Goal: Answer question/provide support

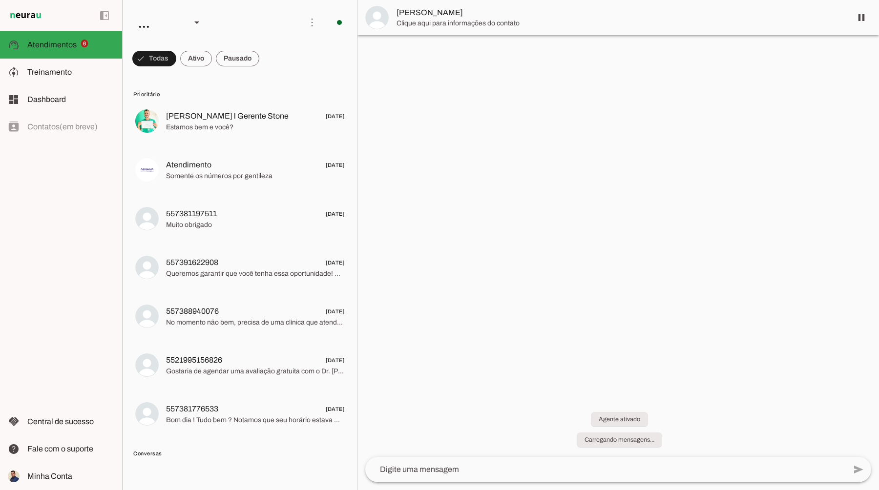
scroll to position [31, 0]
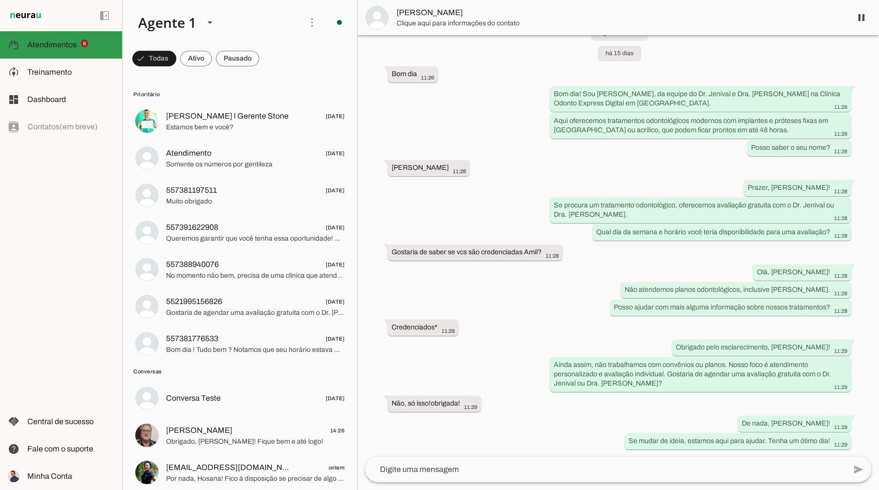
click at [66, 43] on span "Atendimentos" at bounding box center [51, 45] width 49 height 8
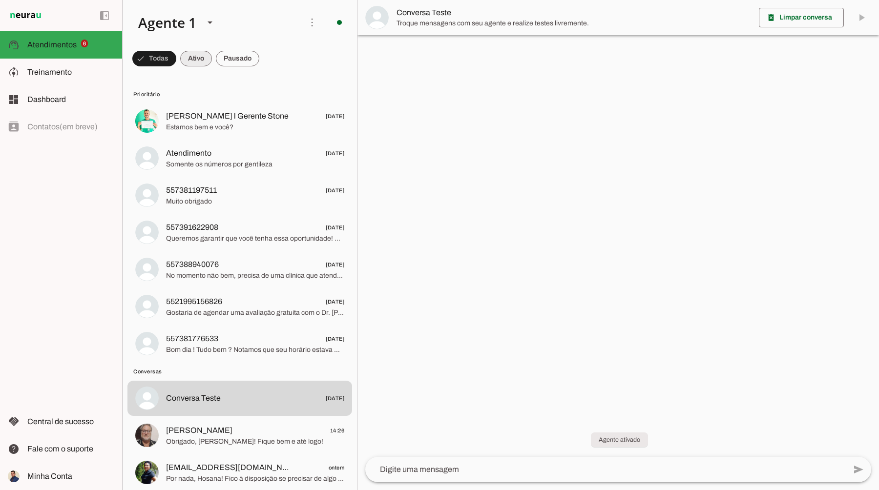
click at [202, 59] on span at bounding box center [196, 58] width 32 height 23
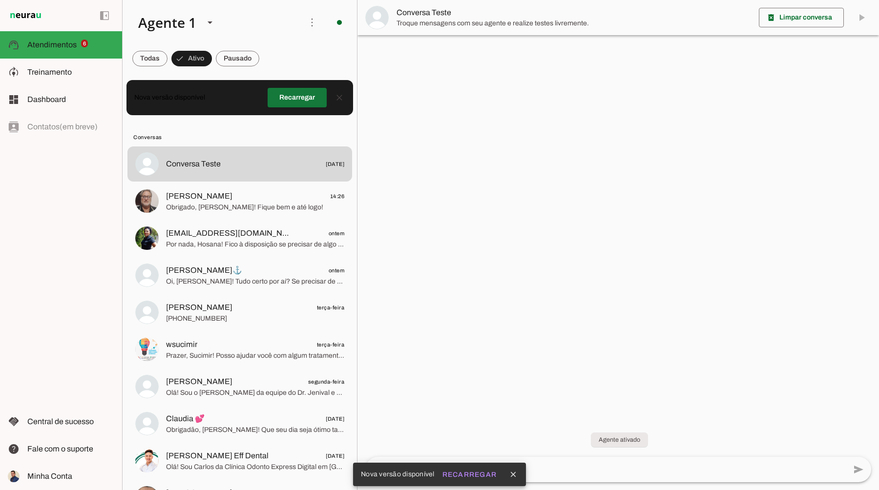
click at [273, 95] on span at bounding box center [297, 97] width 59 height 23
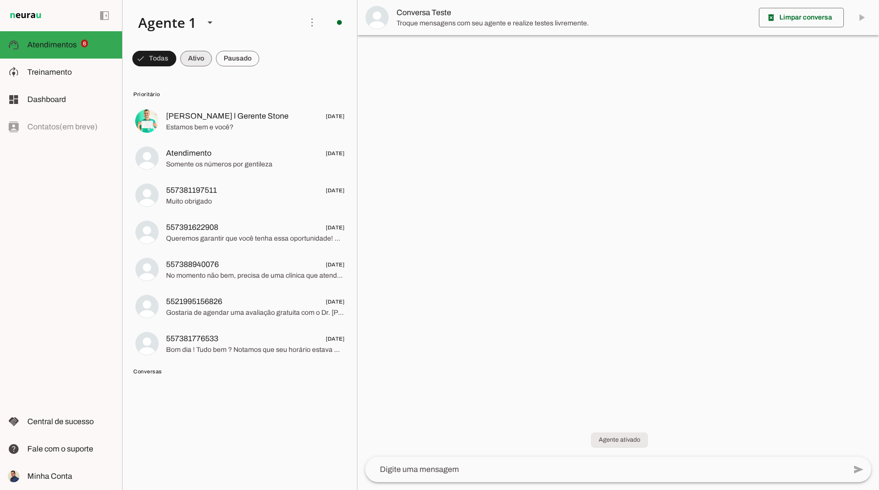
click at [201, 61] on span at bounding box center [196, 58] width 32 height 23
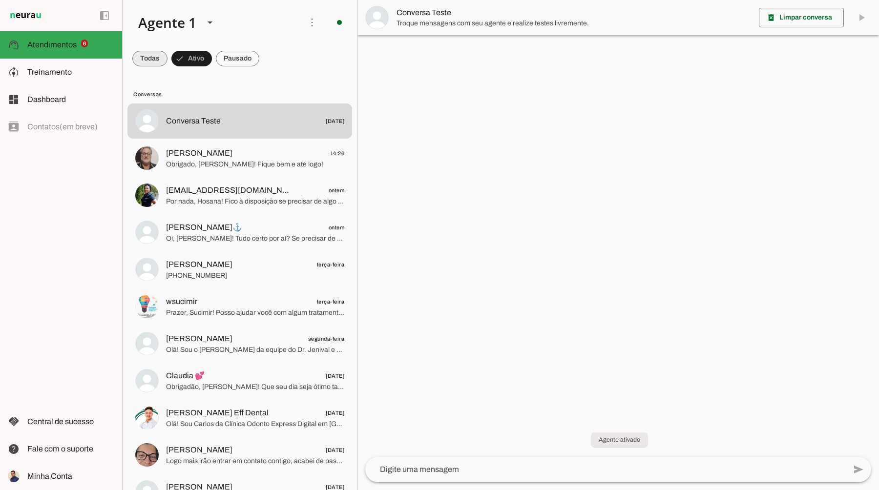
click at [159, 61] on span at bounding box center [149, 58] width 35 height 23
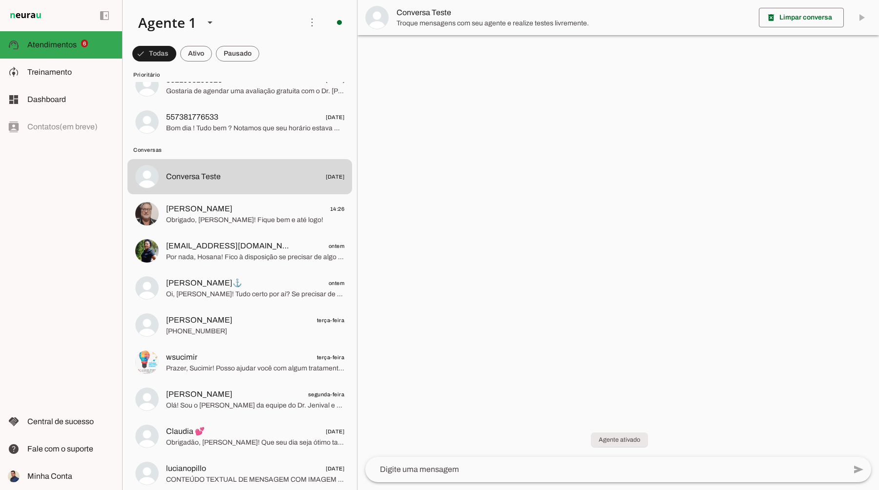
scroll to position [228, 0]
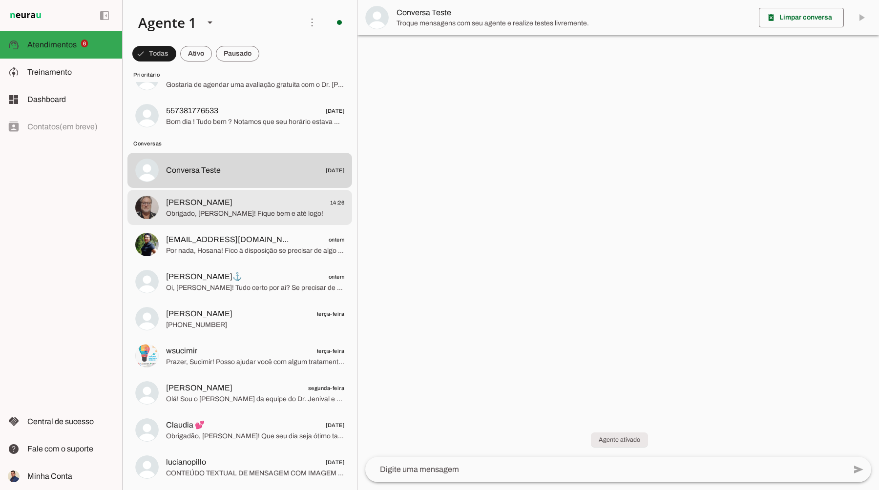
click at [231, 211] on span "Obrigado, [PERSON_NAME]! Fique bem e até logo!" at bounding box center [255, 214] width 178 height 10
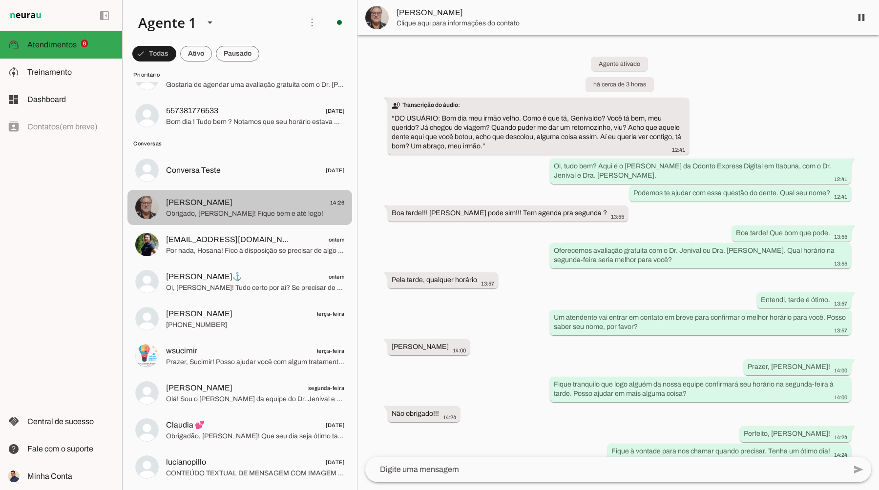
scroll to position [68, 0]
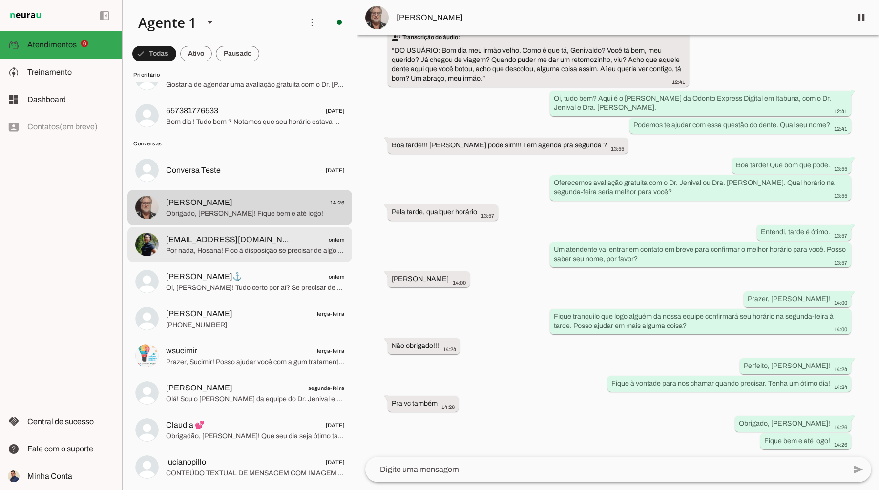
click at [269, 252] on span "Por nada, Hosana! Fico à disposição se precisar de algo mais. Tenha um ótimo di…" at bounding box center [255, 251] width 178 height 10
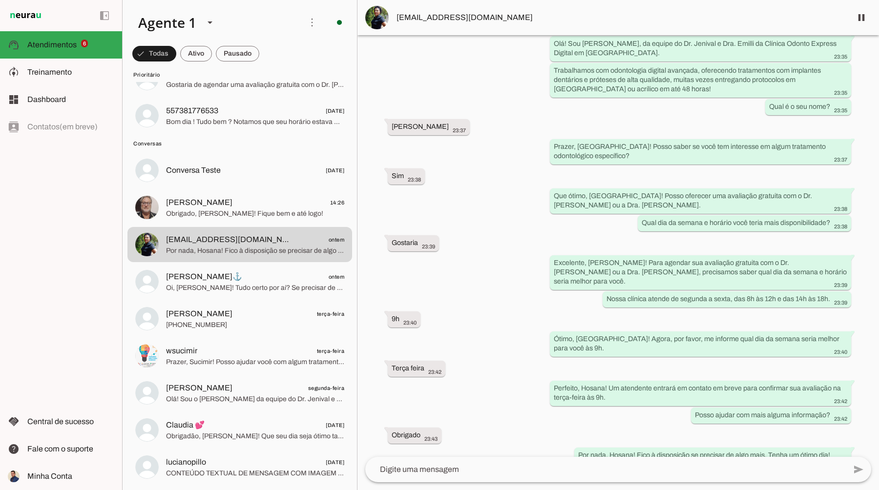
scroll to position [86, 0]
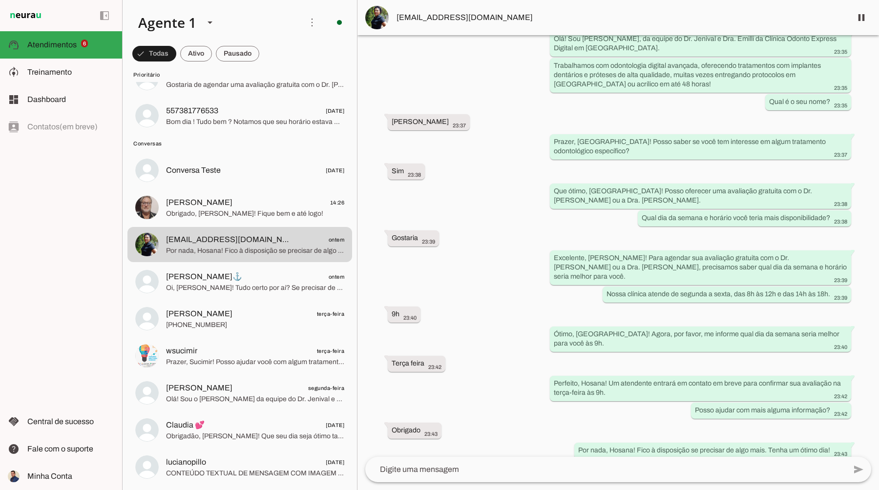
click at [374, 13] on img at bounding box center [376, 17] width 23 height 23
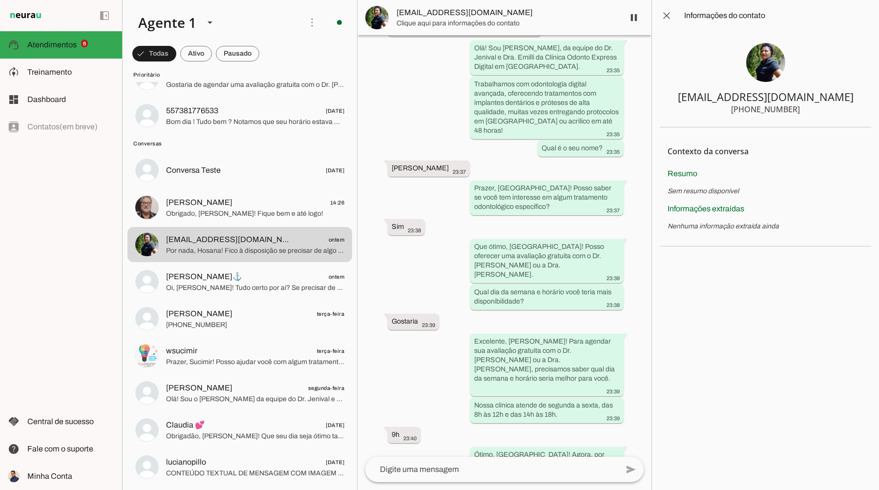
scroll to position [235, 0]
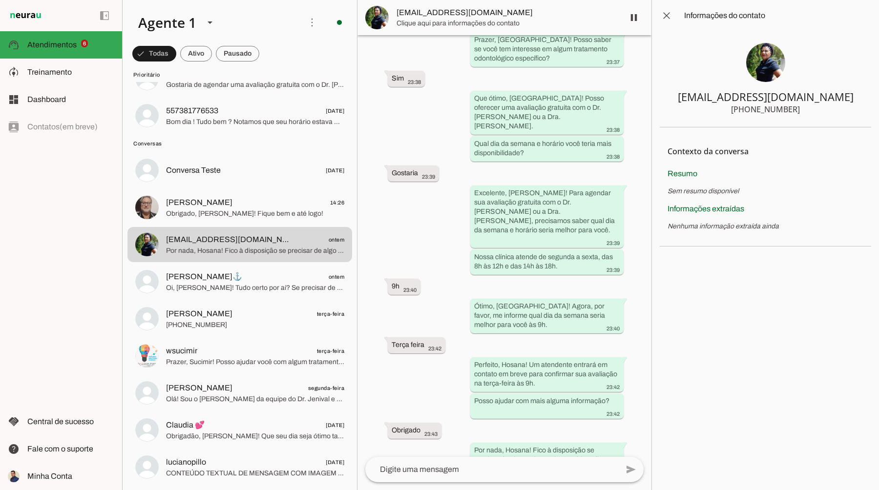
click at [776, 64] on img at bounding box center [765, 62] width 39 height 39
click at [665, 14] on span at bounding box center [666, 15] width 23 height 23
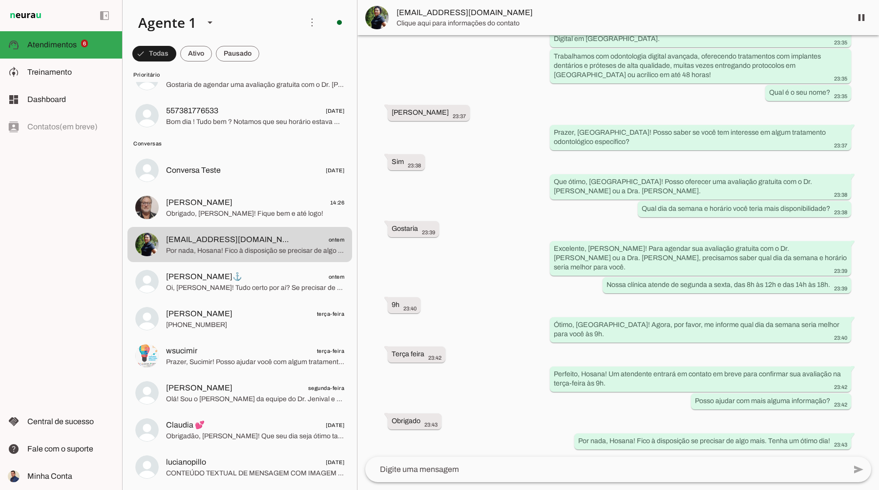
scroll to position [86, 0]
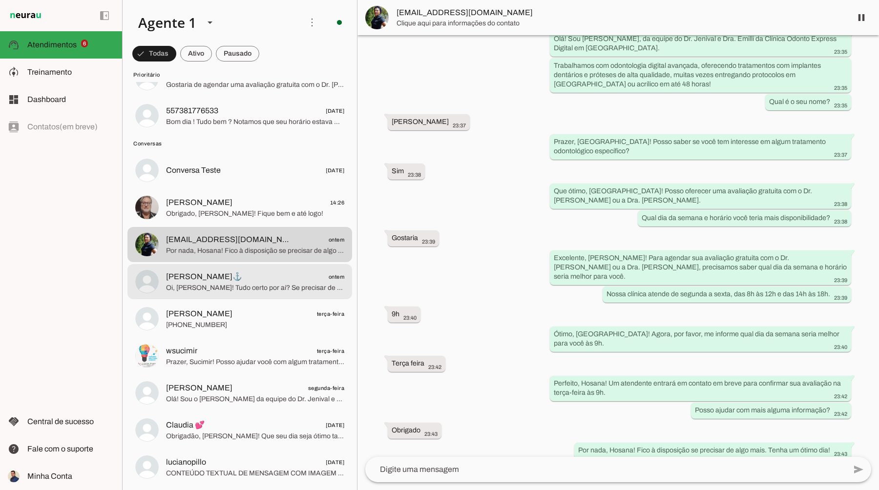
click at [238, 285] on span "Oi, [PERSON_NAME]! Tudo certo por aí? Se precisar de algo sobre seu tratamento,…" at bounding box center [255, 288] width 178 height 10
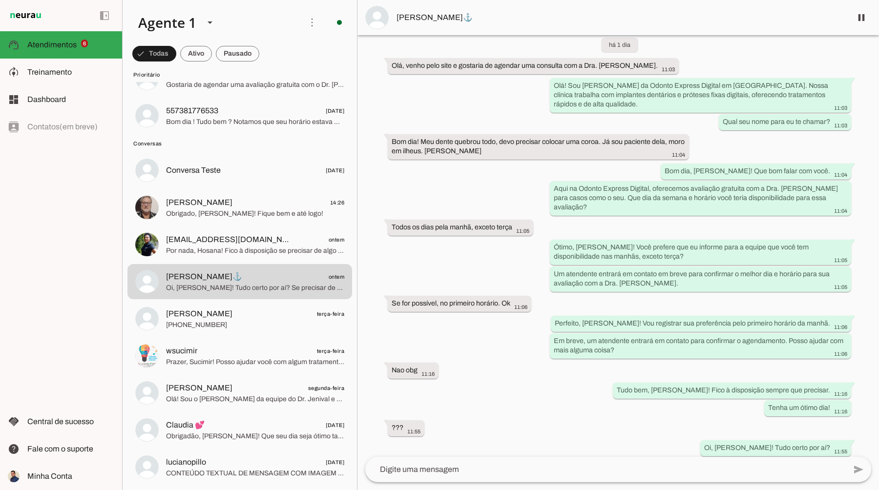
scroll to position [45, 0]
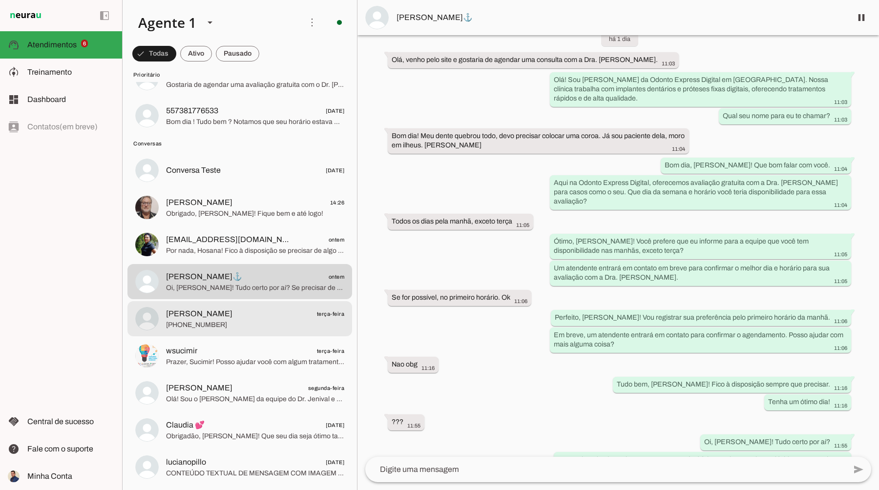
click at [253, 330] on div at bounding box center [255, 319] width 178 height 24
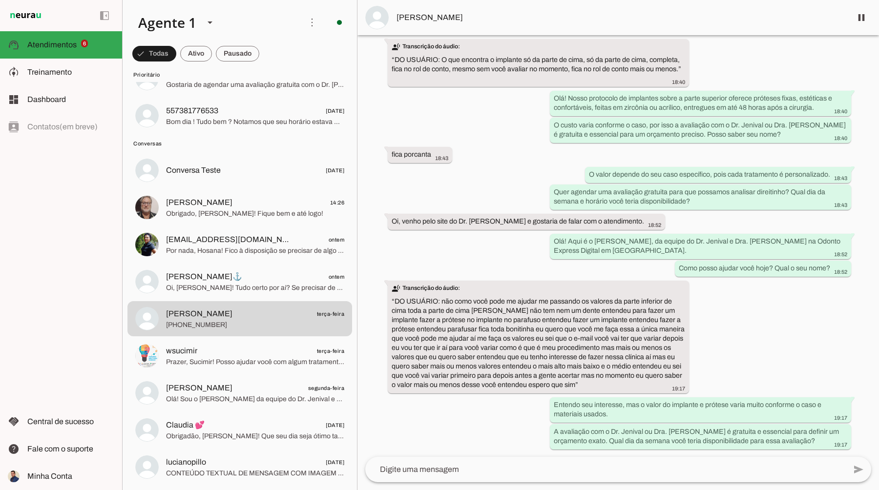
scroll to position [53, 0]
